Goal: Transaction & Acquisition: Purchase product/service

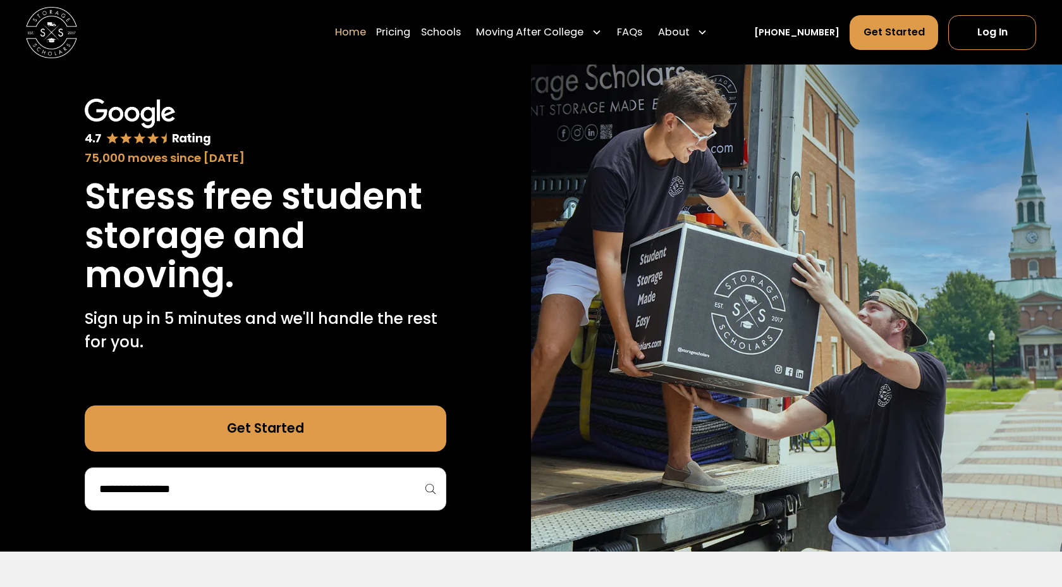
scroll to position [51, 0]
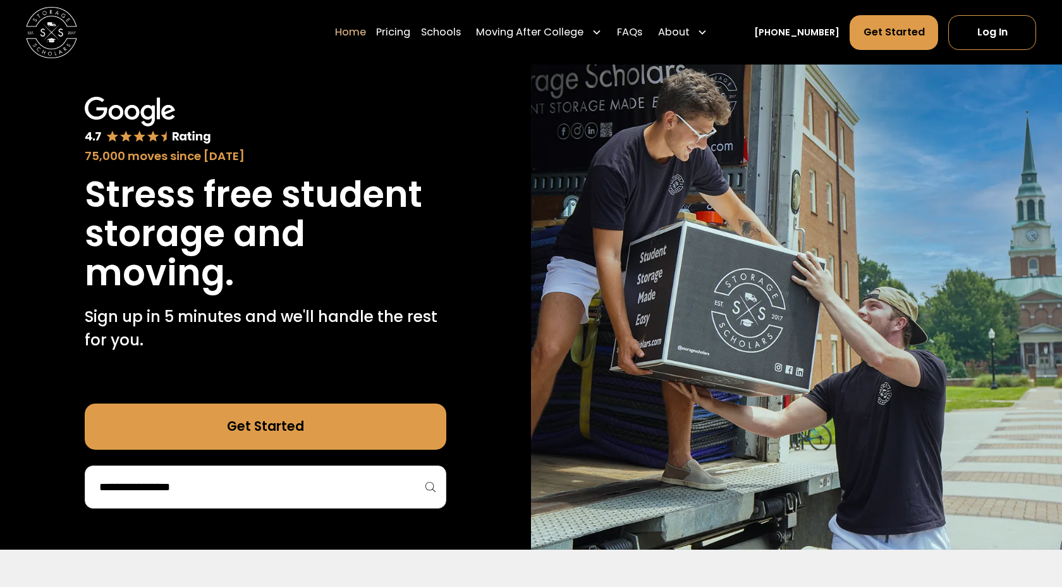
click at [232, 468] on div at bounding box center [266, 486] width 362 height 43
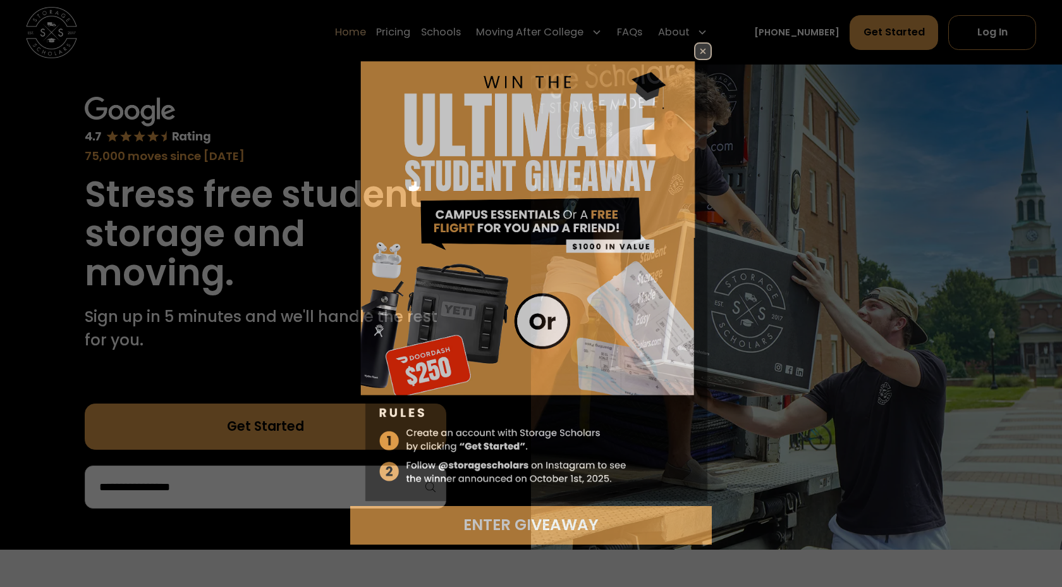
click at [224, 482] on div "Enter Giveaway" at bounding box center [531, 293] width 1062 height 587
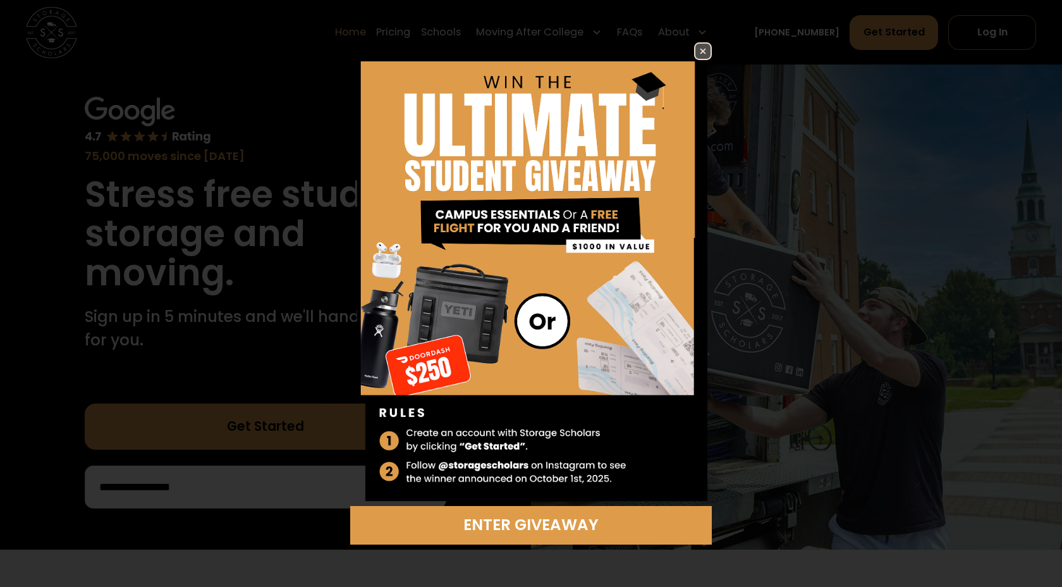
click at [698, 50] on img at bounding box center [702, 51] width 15 height 15
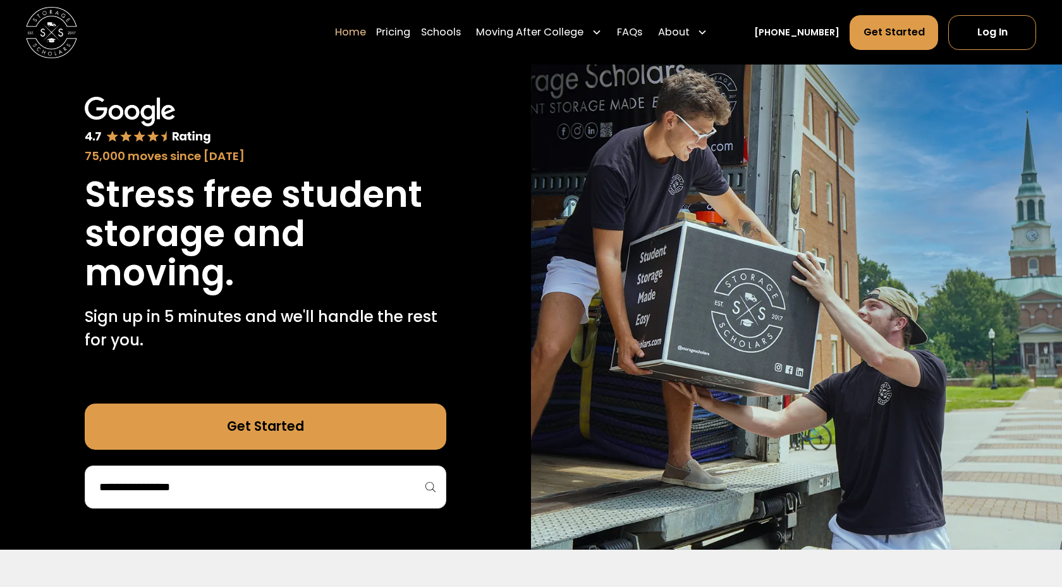
click at [233, 485] on input "search" at bounding box center [265, 486] width 335 height 21
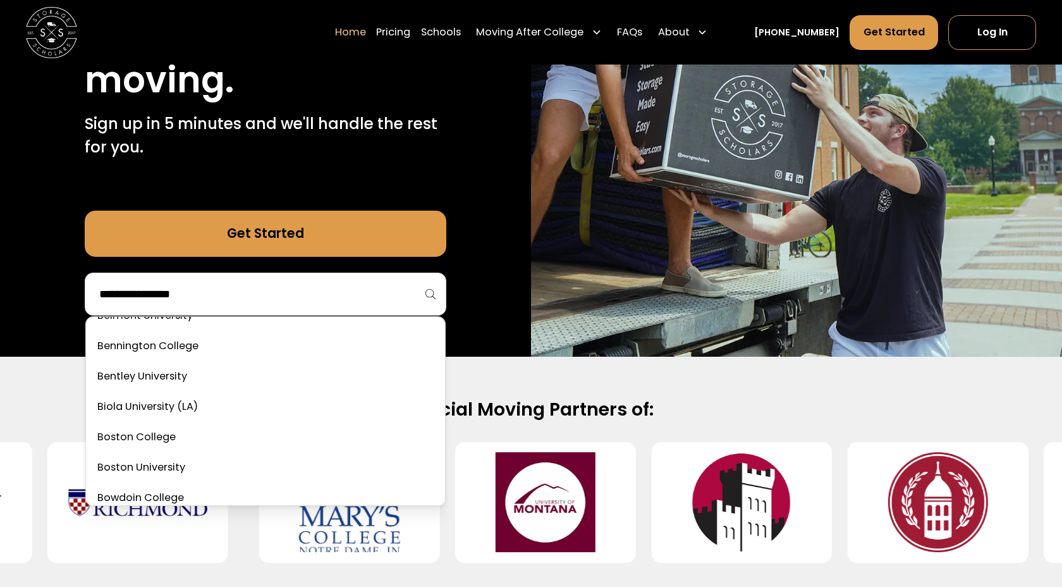
scroll to position [383, 0]
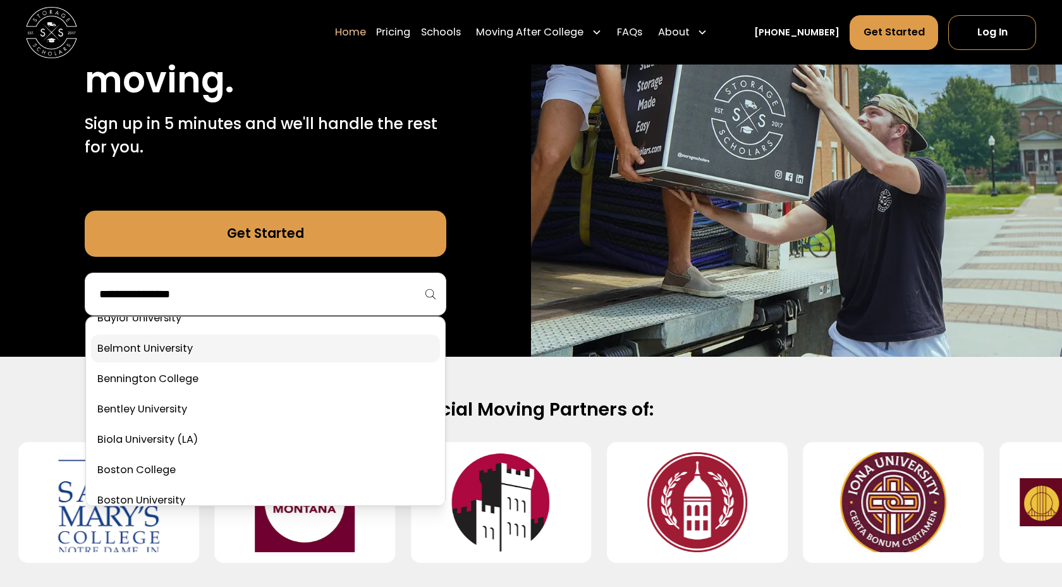
click at [135, 349] on link at bounding box center [265, 348] width 349 height 28
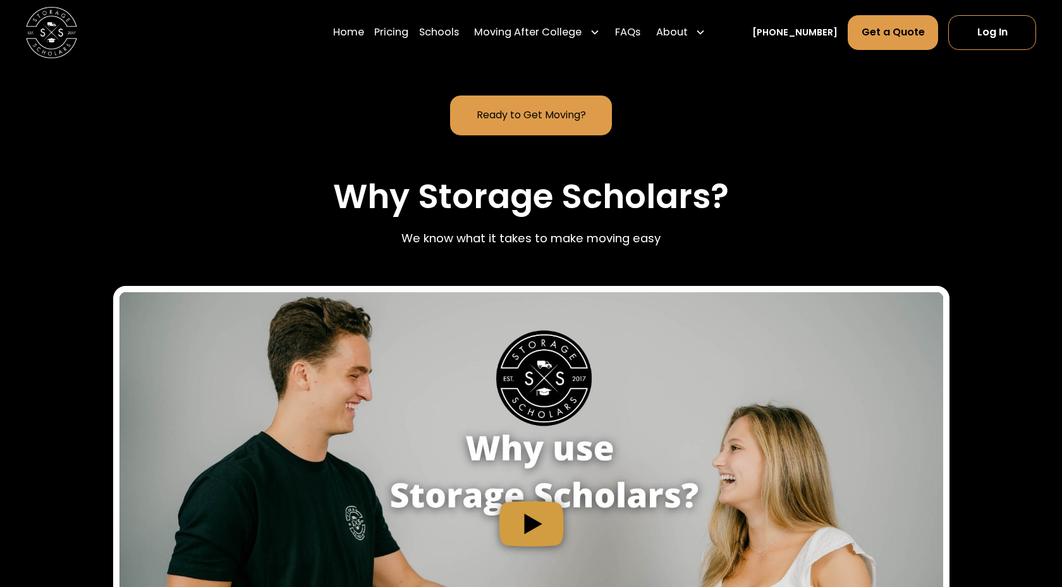
scroll to position [1081, 0]
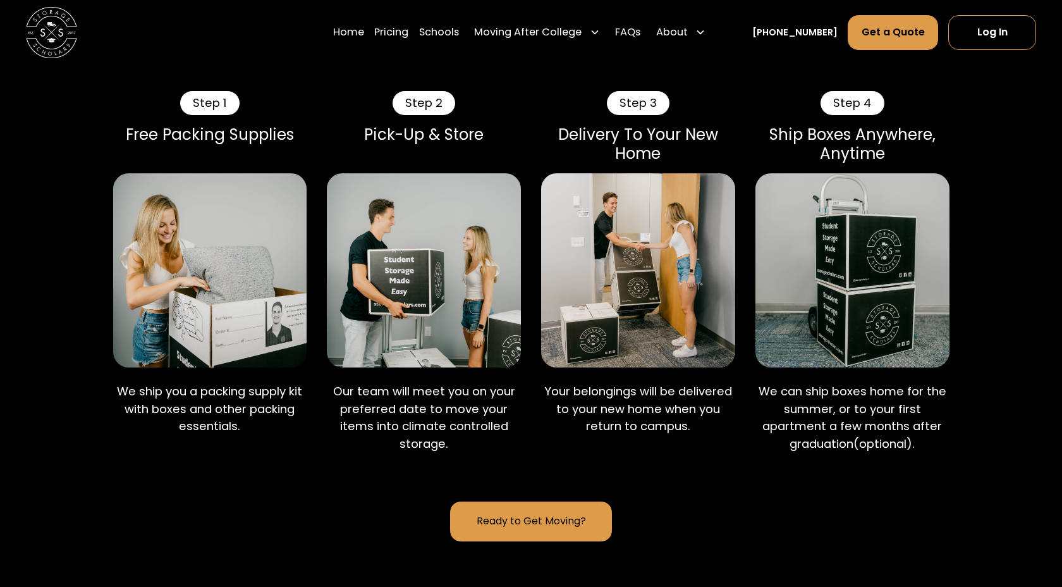
click at [522, 529] on link "Ready to Get Moving?" at bounding box center [531, 521] width 162 height 40
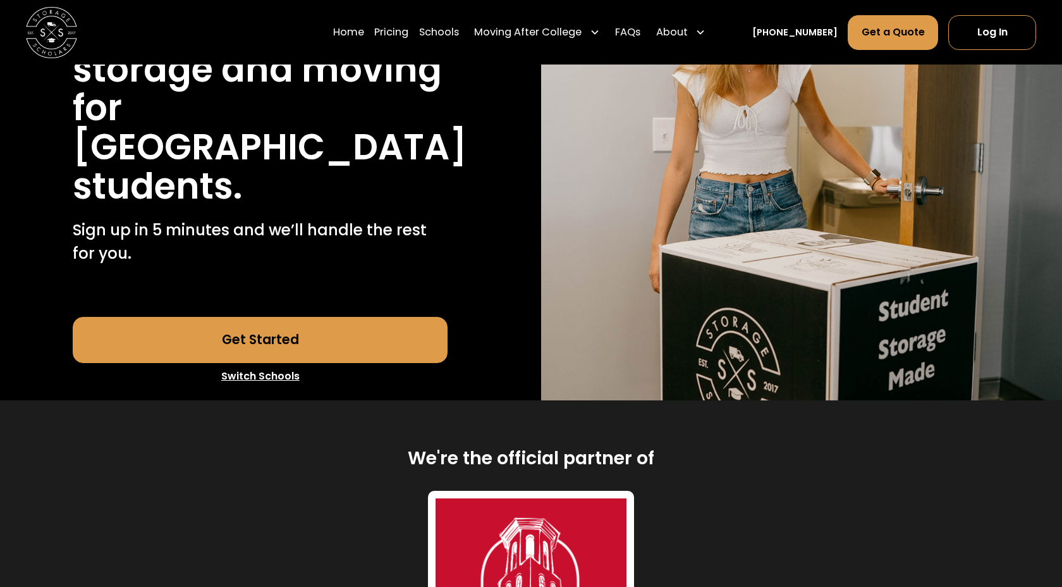
scroll to position [0, 0]
